Goal: Task Accomplishment & Management: Complete application form

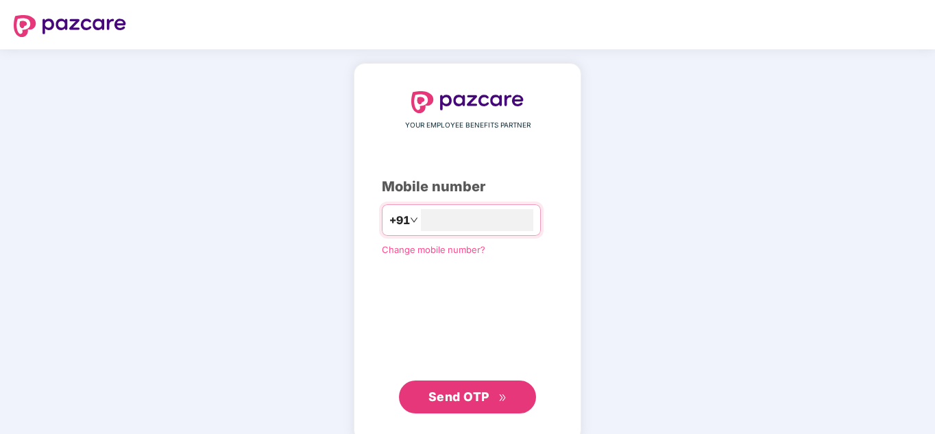
type input "**********"
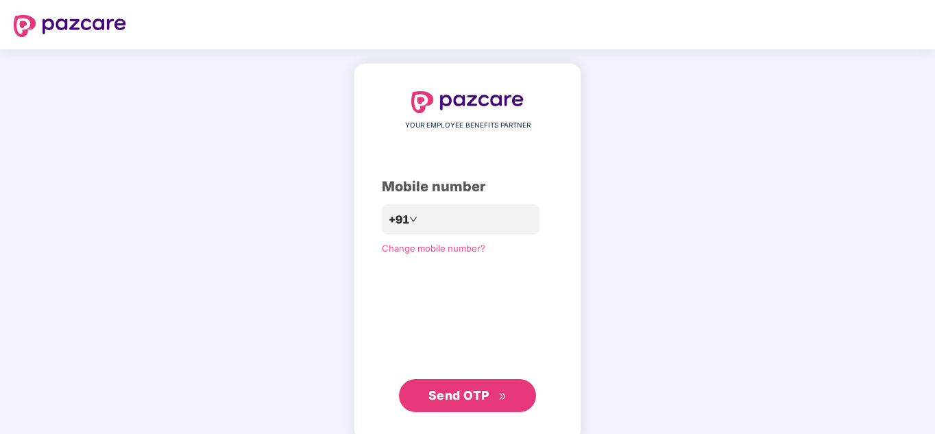
click at [450, 395] on span "Send OTP" at bounding box center [458, 395] width 61 height 14
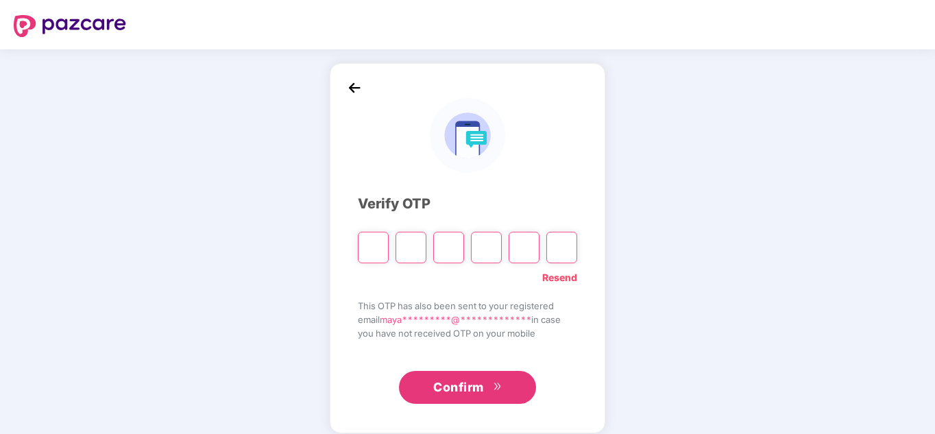
type input "*"
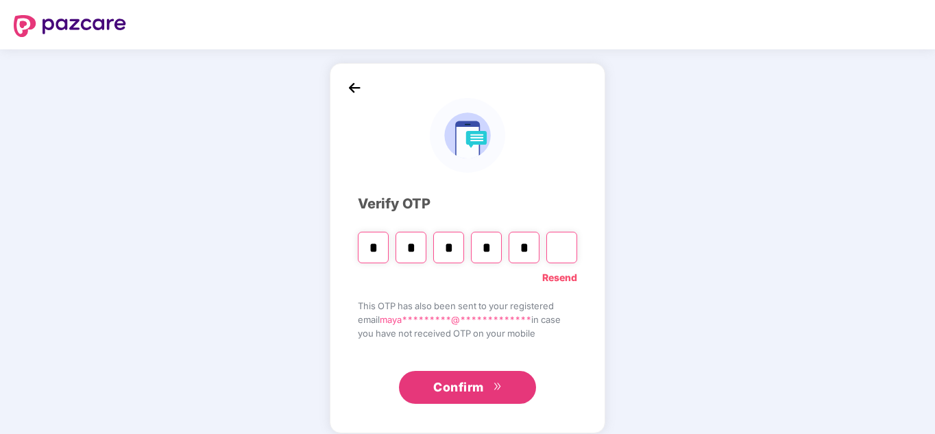
type input "*"
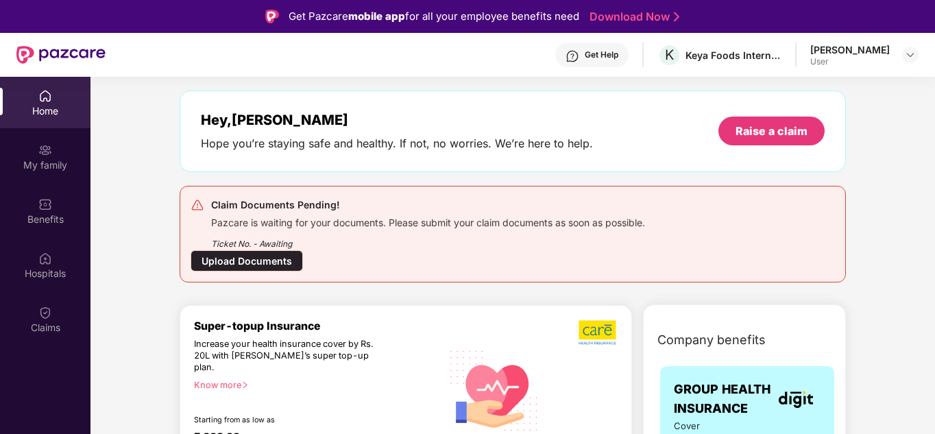
scroll to position [51, 0]
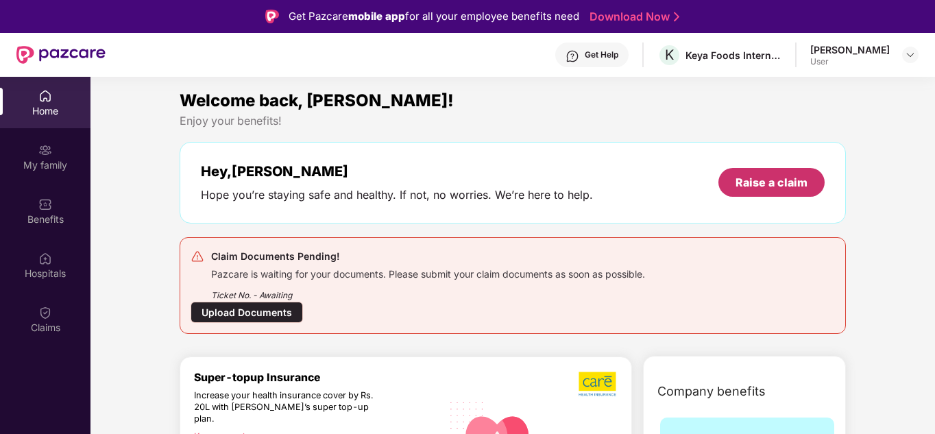
click at [769, 183] on div "Raise a claim" at bounding box center [771, 182] width 72 height 15
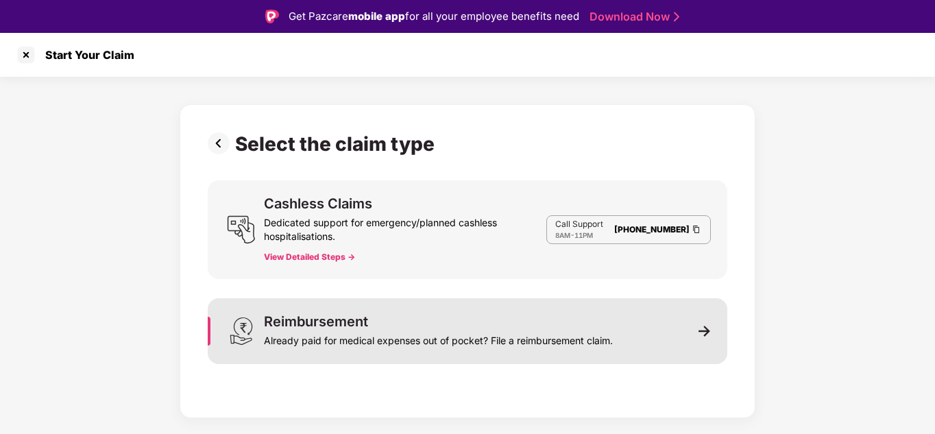
scroll to position [33, 0]
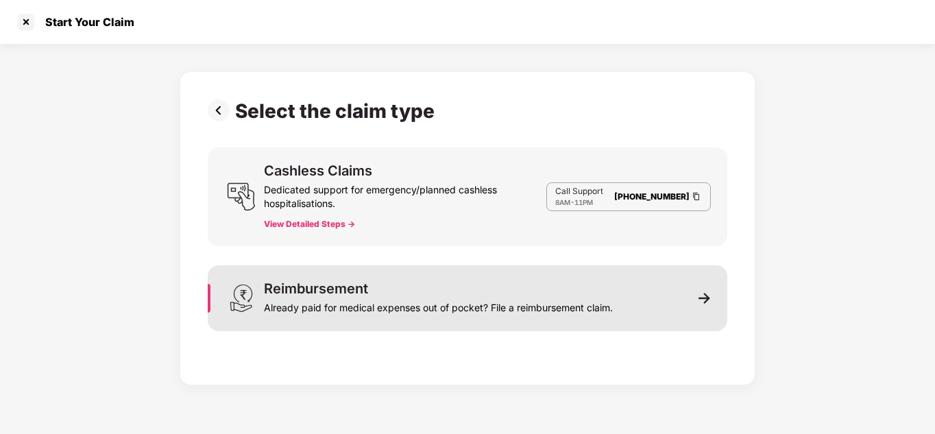
click at [475, 300] on div "Already paid for medical expenses out of pocket? File a reimbursement claim." at bounding box center [438, 304] width 349 height 19
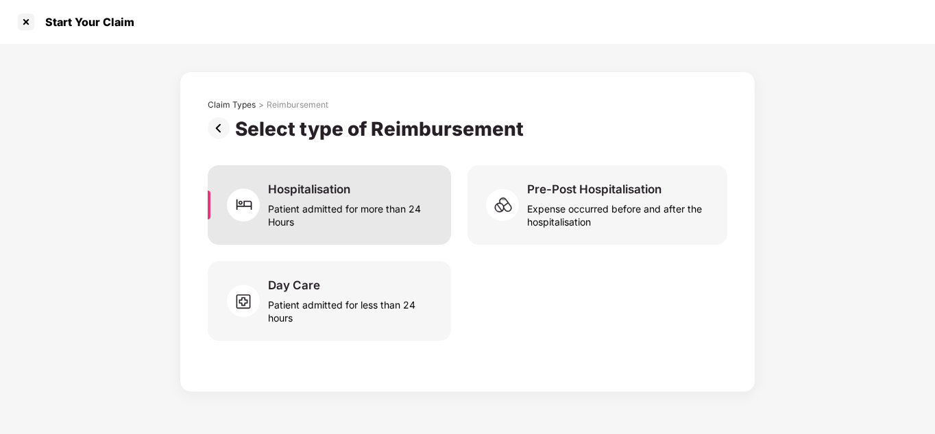
click at [355, 219] on div "Patient admitted for more than 24 Hours" at bounding box center [351, 213] width 167 height 32
